Goal: Task Accomplishment & Management: Use online tool/utility

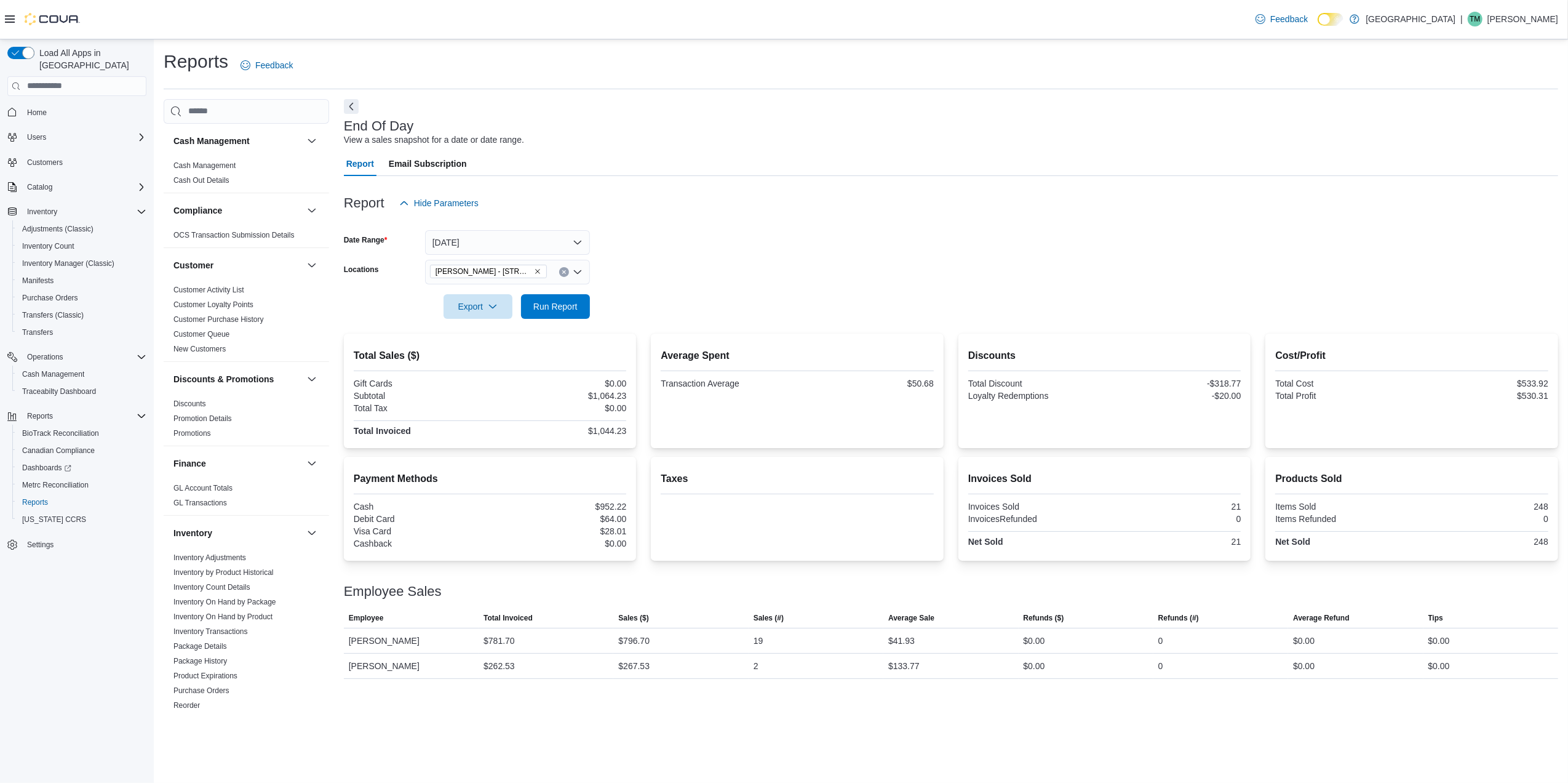
scroll to position [410, 0]
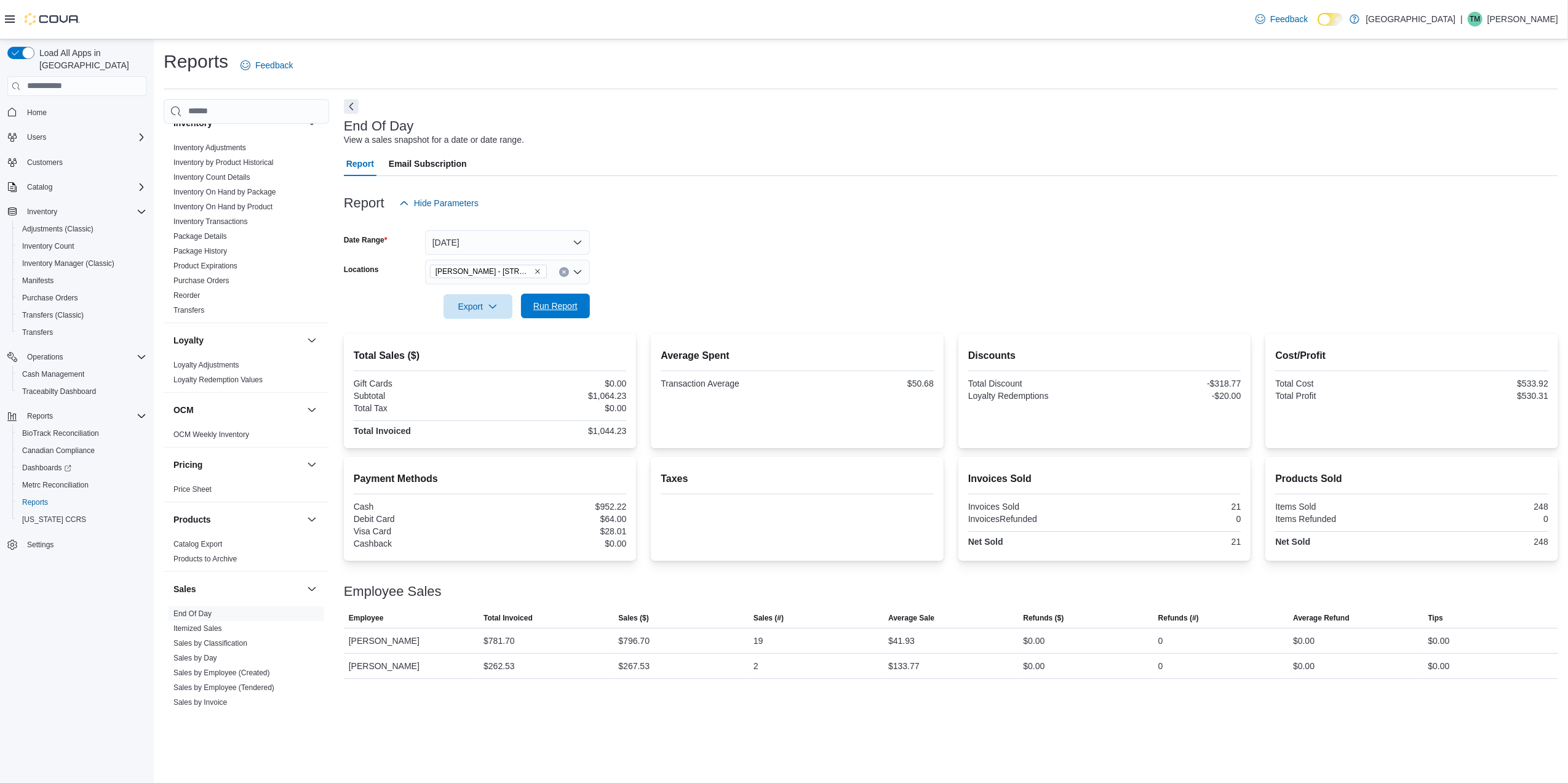
click at [544, 306] on span "Run Report" at bounding box center [555, 306] width 44 height 12
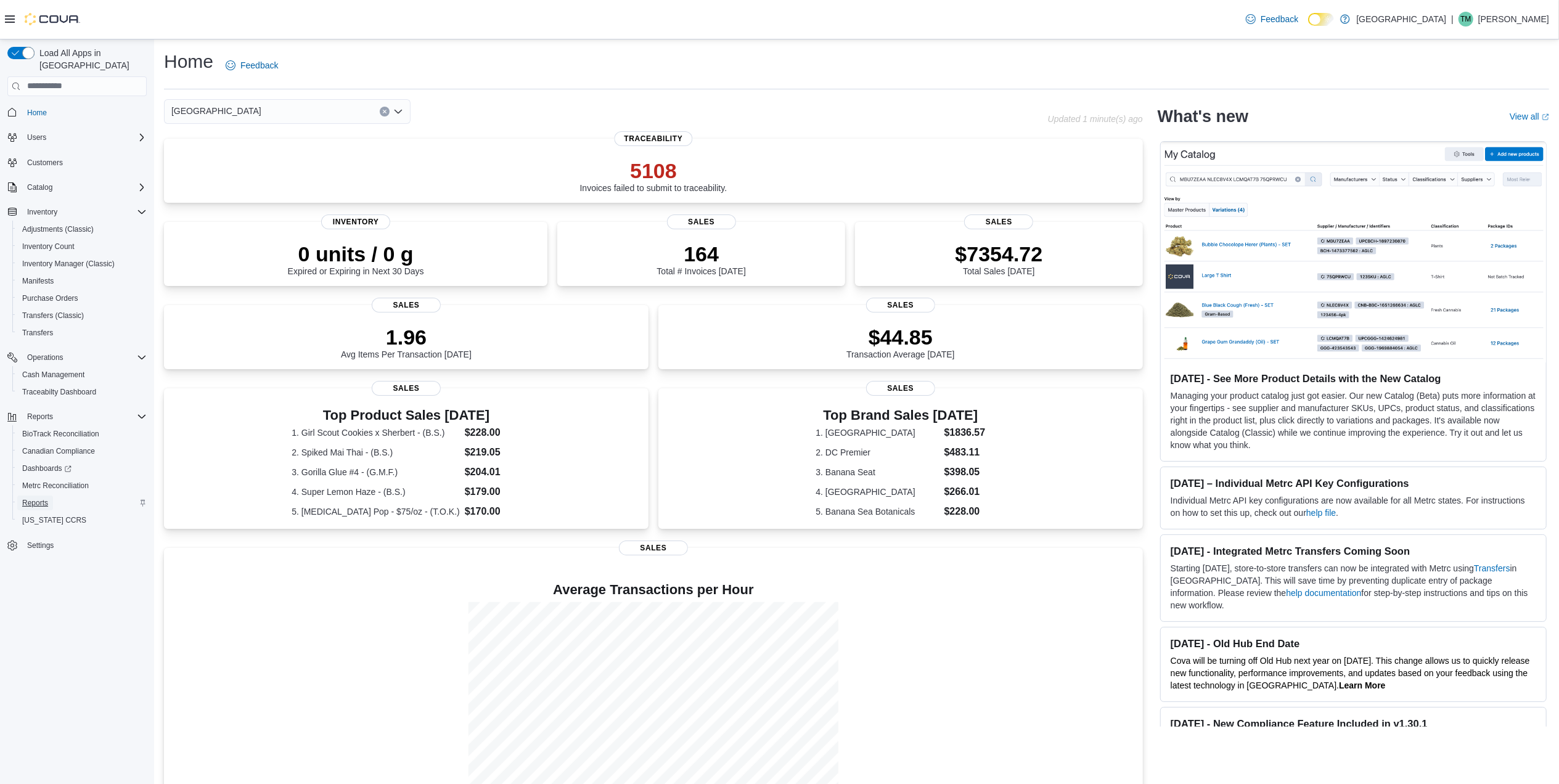
click at [37, 498] on span "Reports" at bounding box center [35, 503] width 26 height 10
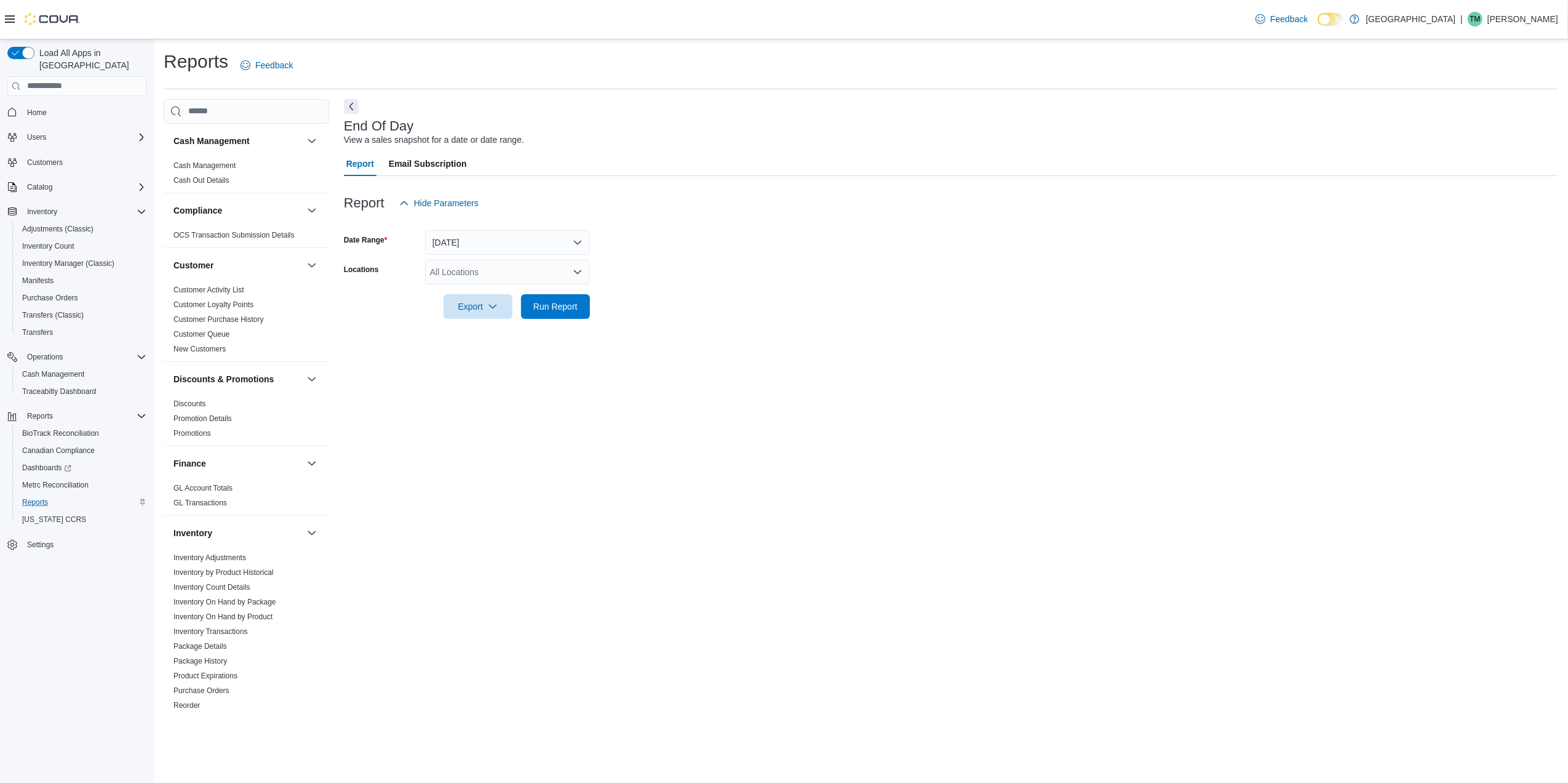
click at [544, 285] on div at bounding box center [951, 289] width 1215 height 10
click at [544, 274] on div "All Locations" at bounding box center [508, 272] width 165 height 25
drag, startPoint x: 515, startPoint y: 364, endPoint x: 522, endPoint y: 360, distance: 8.1
click at [517, 363] on span "[PERSON_NAME] - [STREET_ADDRESS]" at bounding box center [533, 364] width 164 height 12
drag, startPoint x: 690, startPoint y: 328, endPoint x: 680, endPoint y: 333, distance: 11.2
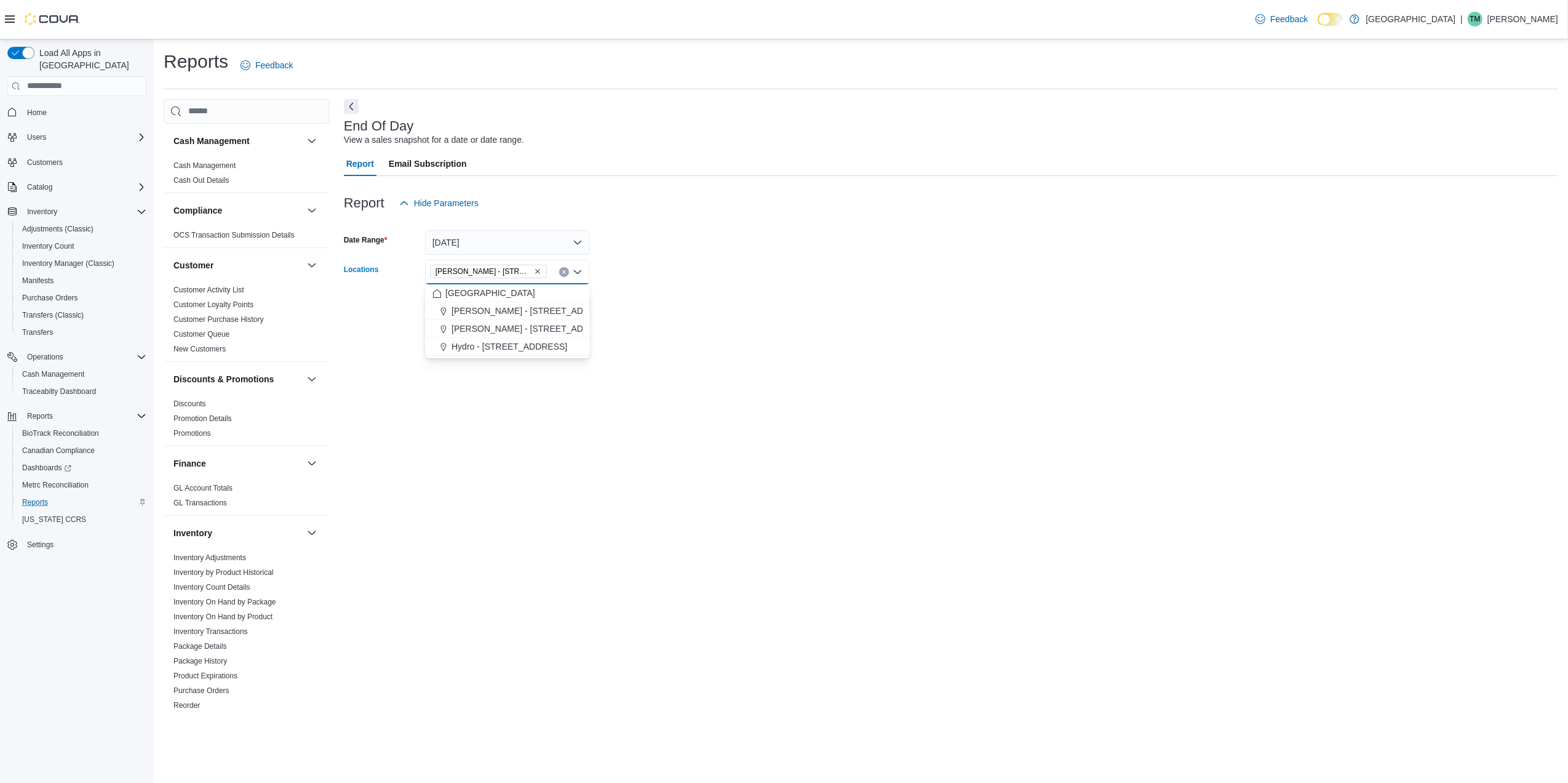
click at [687, 330] on div at bounding box center [951, 327] width 1215 height 15
click at [555, 298] on span "Run Report" at bounding box center [556, 306] width 54 height 25
